Goal: Information Seeking & Learning: Find contact information

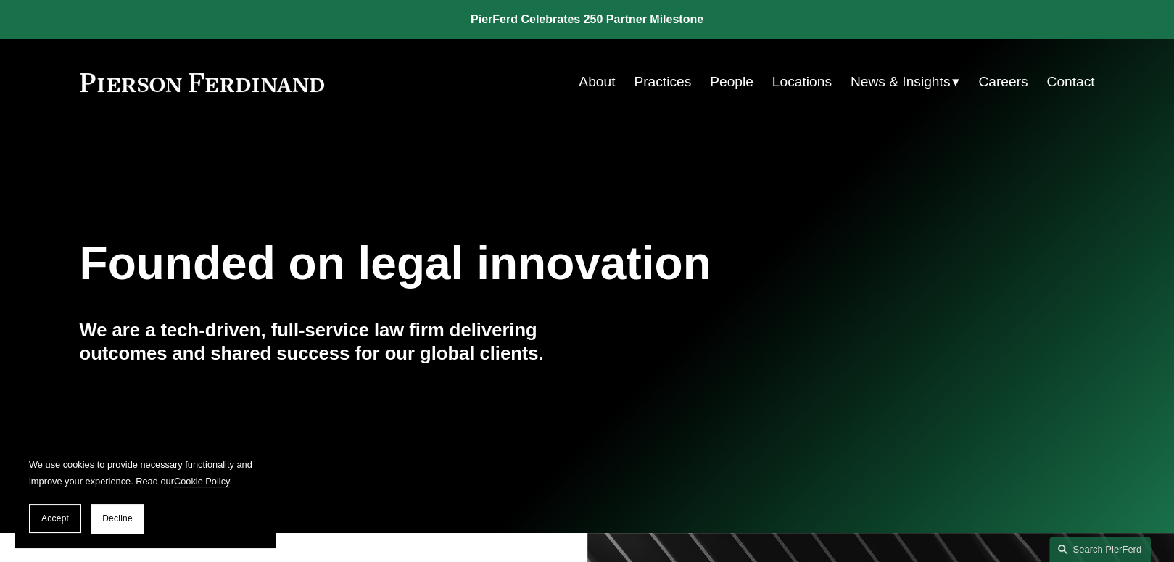
click at [589, 83] on link "About" at bounding box center [597, 82] width 36 height 28
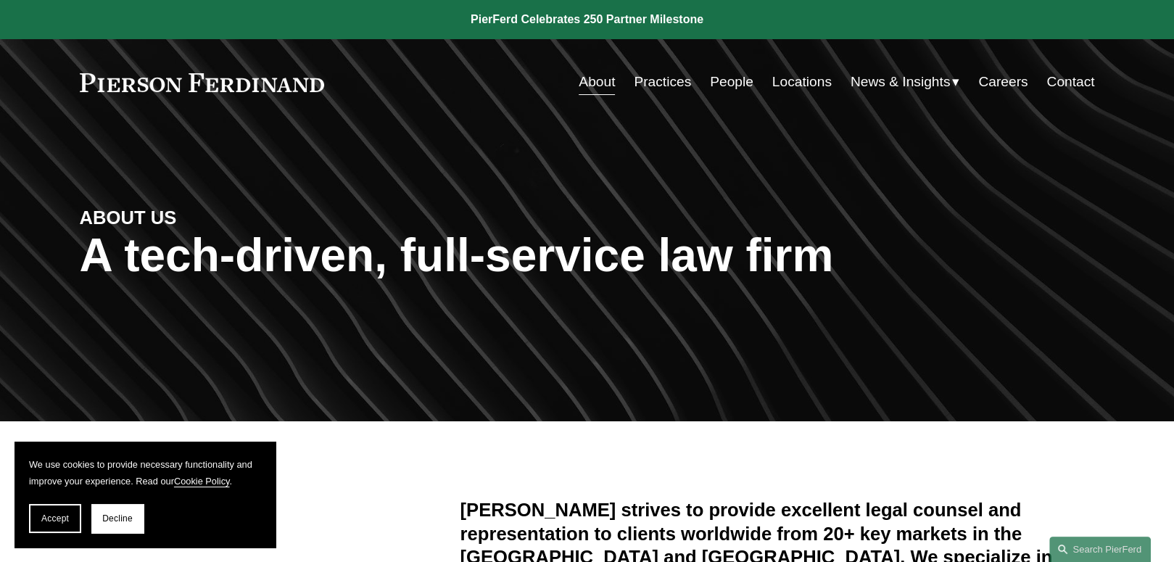
click at [733, 73] on link "People" at bounding box center [732, 82] width 44 height 28
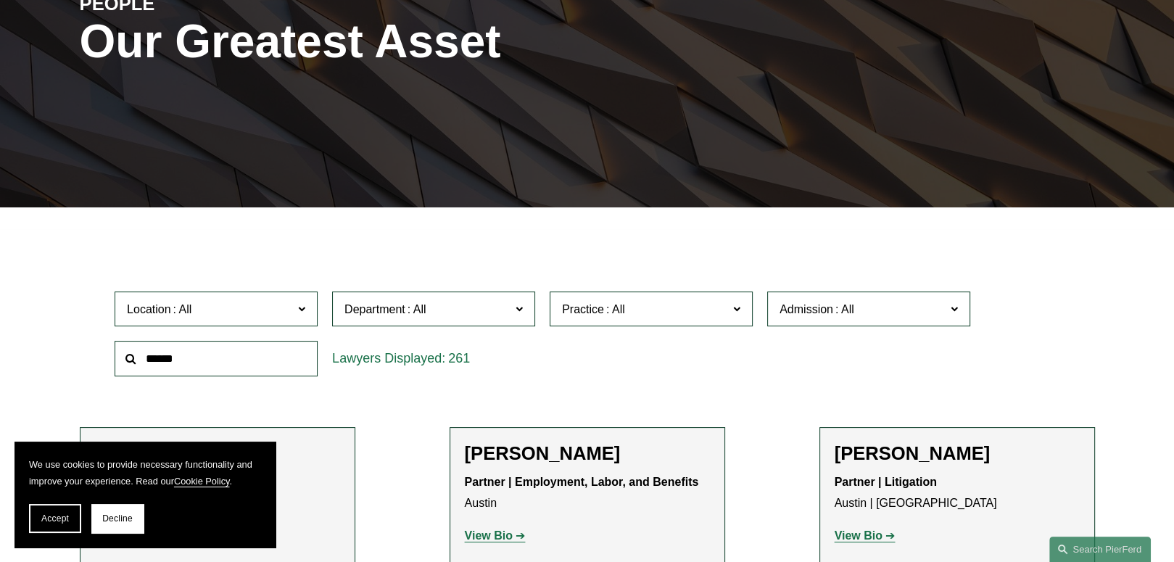
scroll to position [218, 0]
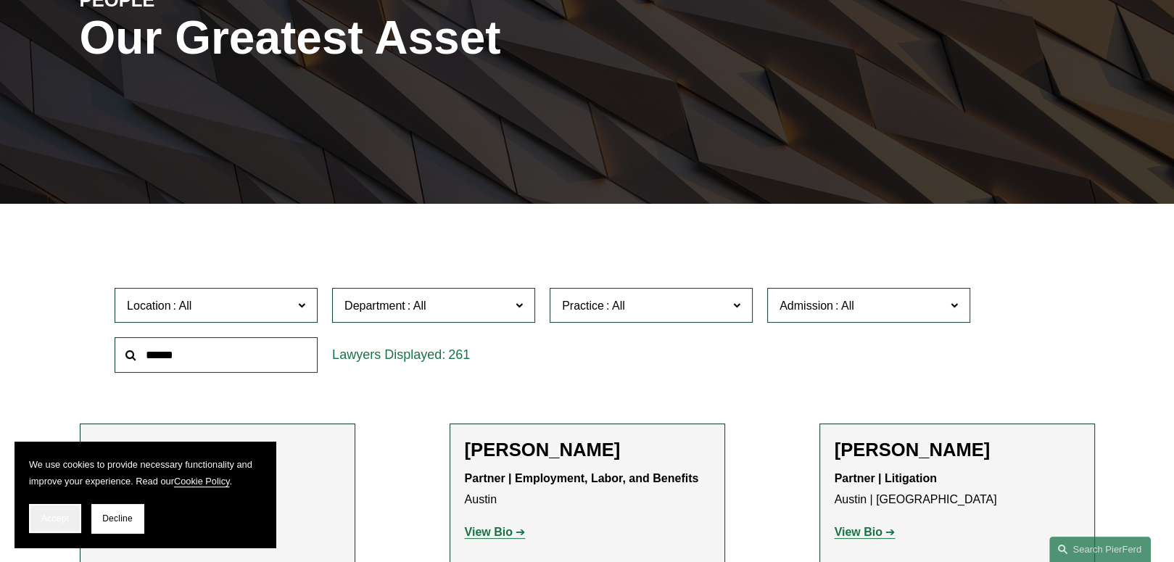
click at [51, 530] on button "Accept" at bounding box center [55, 518] width 52 height 29
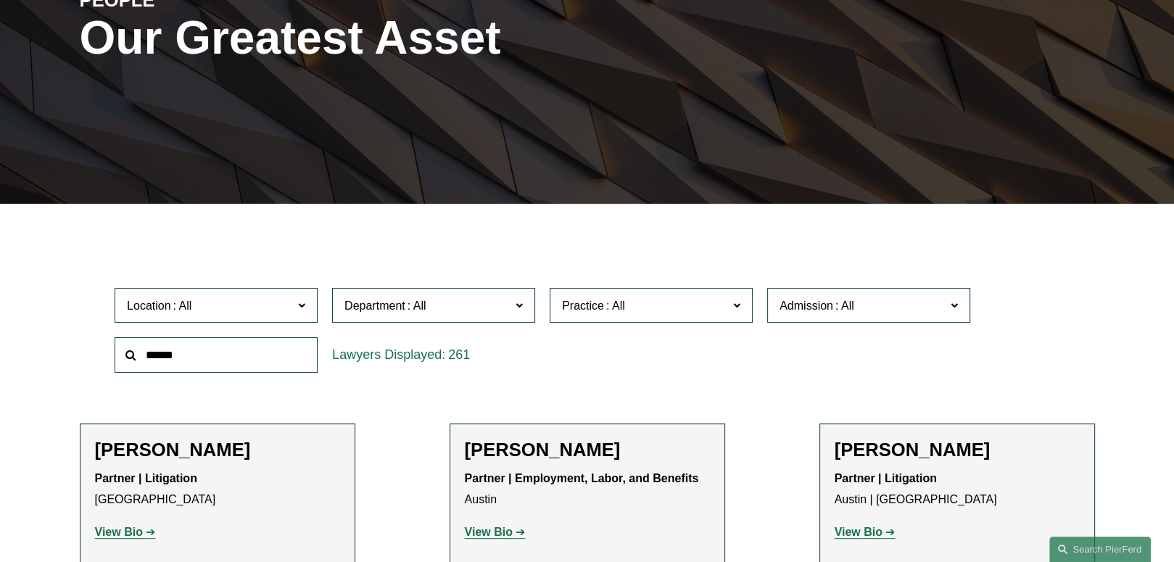
click at [281, 359] on input "text" at bounding box center [216, 355] width 203 height 36
type input "*********"
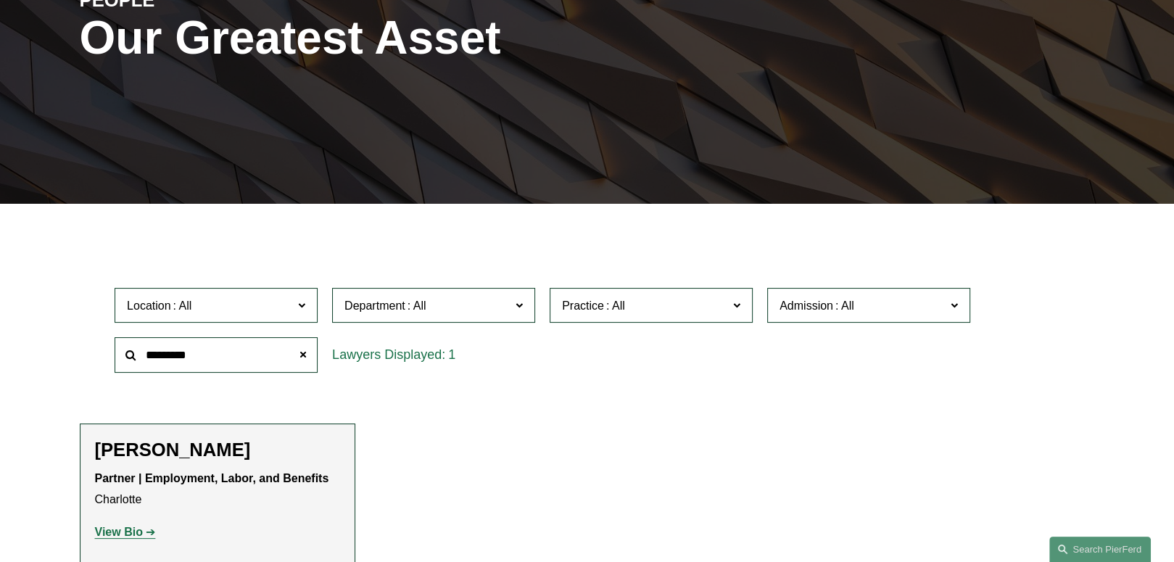
click at [133, 534] on strong "View Bio" at bounding box center [119, 532] width 48 height 12
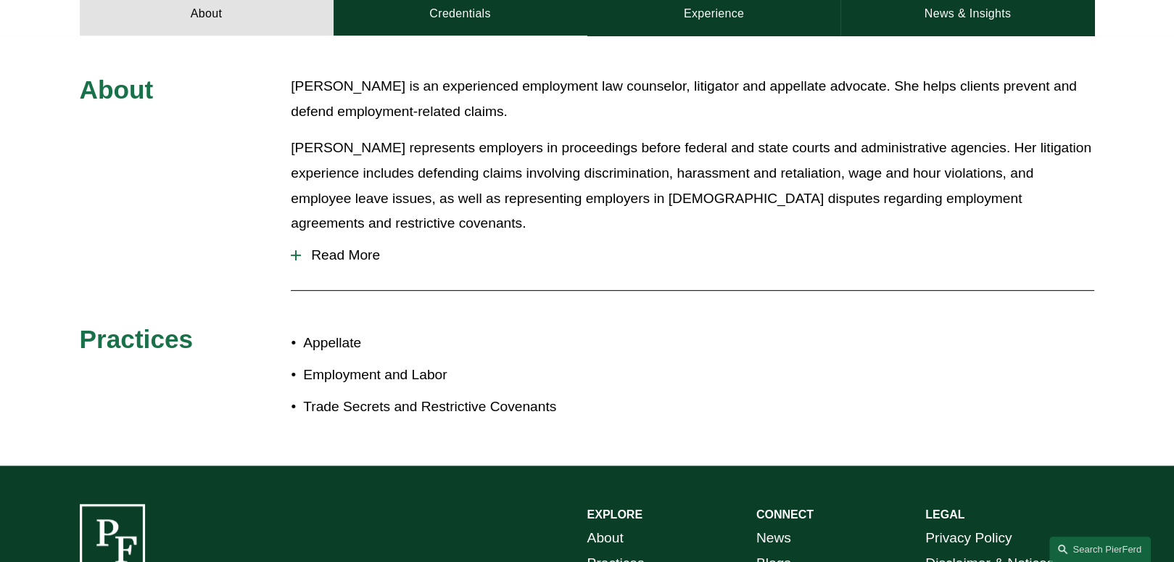
scroll to position [695, 0]
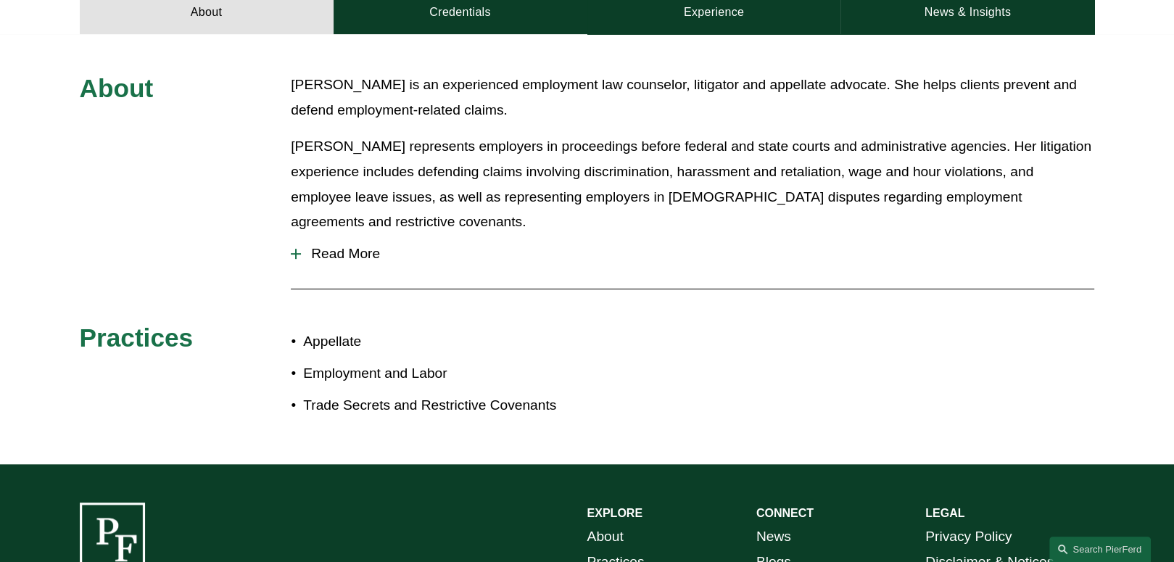
click at [349, 246] on span "Read More" at bounding box center [697, 254] width 793 height 16
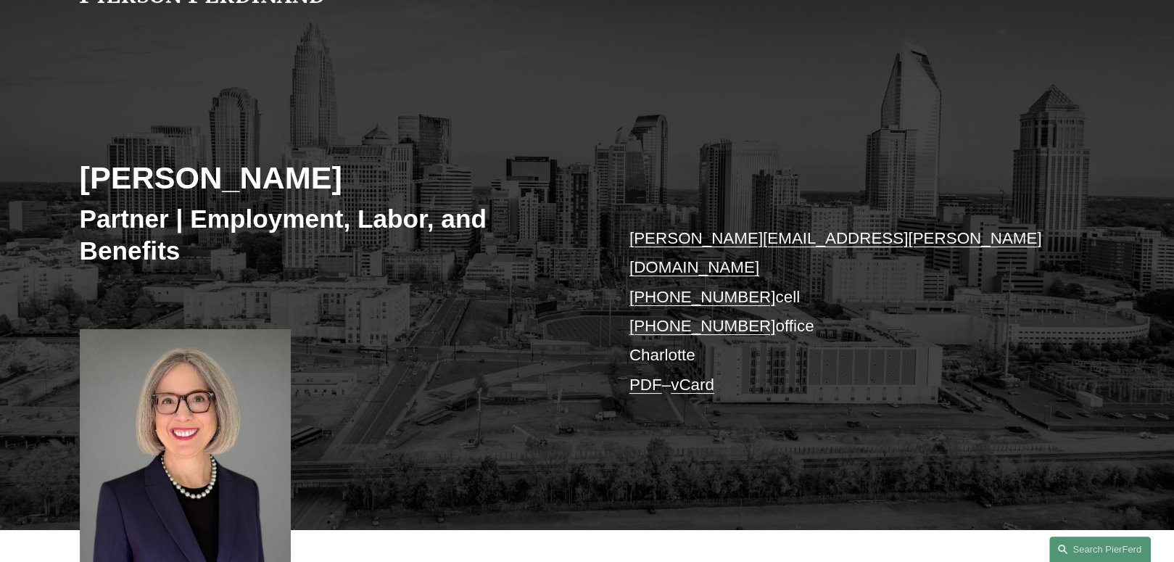
scroll to position [0, 0]
